Goal: Transaction & Acquisition: Book appointment/travel/reservation

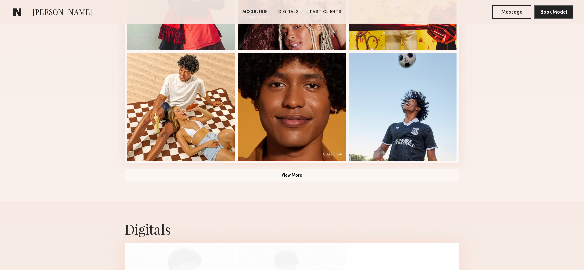
scroll to position [479, 0]
